Goal: Navigation & Orientation: Find specific page/section

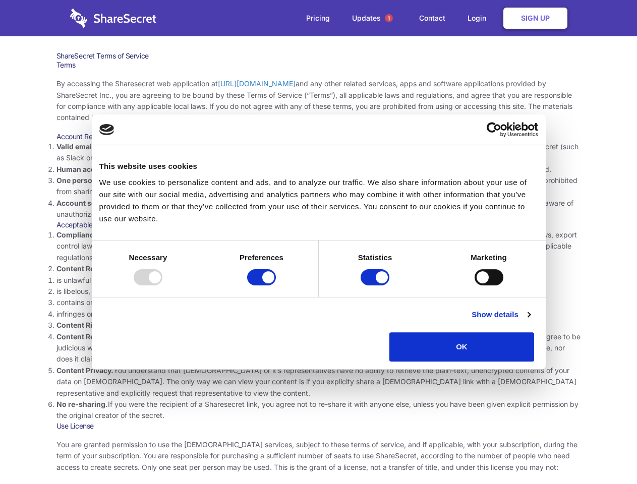
click at [318, 242] on li "Compliance with local laws and regulations. Your use of the Sharesecret must no…" at bounding box center [318, 247] width 525 height 34
click at [162, 286] on div at bounding box center [148, 277] width 29 height 16
click at [276, 286] on input "Preferences" at bounding box center [261, 277] width 29 height 16
checkbox input "false"
click at [376, 286] on input "Statistics" at bounding box center [375, 277] width 29 height 16
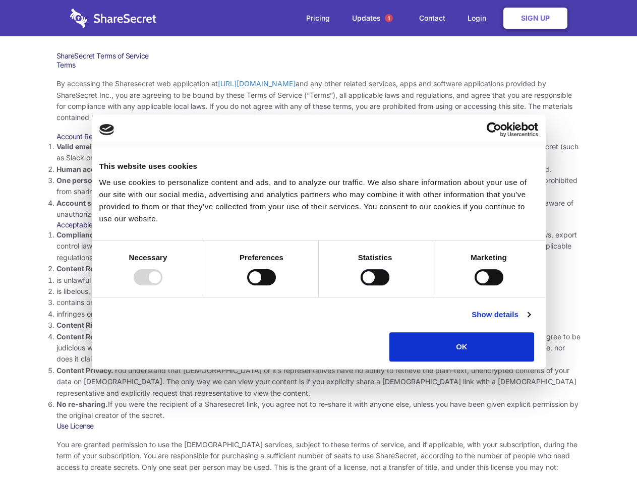
checkbox input "false"
click at [475, 286] on input "Marketing" at bounding box center [489, 277] width 29 height 16
checkbox input "true"
click at [530, 321] on link "Show details" at bounding box center [501, 315] width 59 height 12
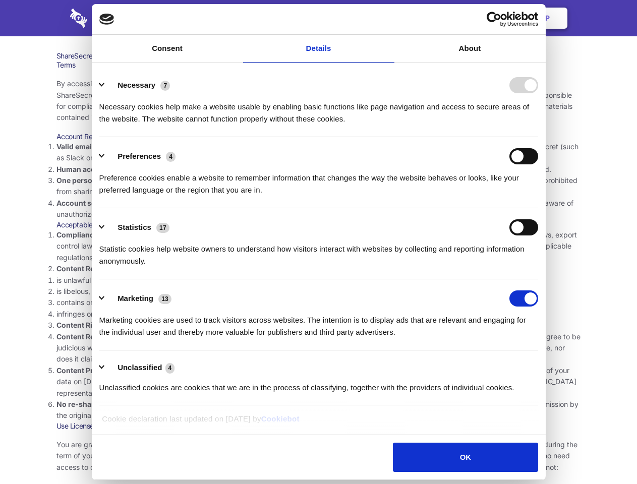
click at [538, 137] on li "Necessary 7 Necessary cookies help make a website usable by enabling basic func…" at bounding box center [318, 101] width 439 height 71
click at [388, 18] on span "1" at bounding box center [389, 18] width 8 height 8
